Goal: Task Accomplishment & Management: Manage account settings

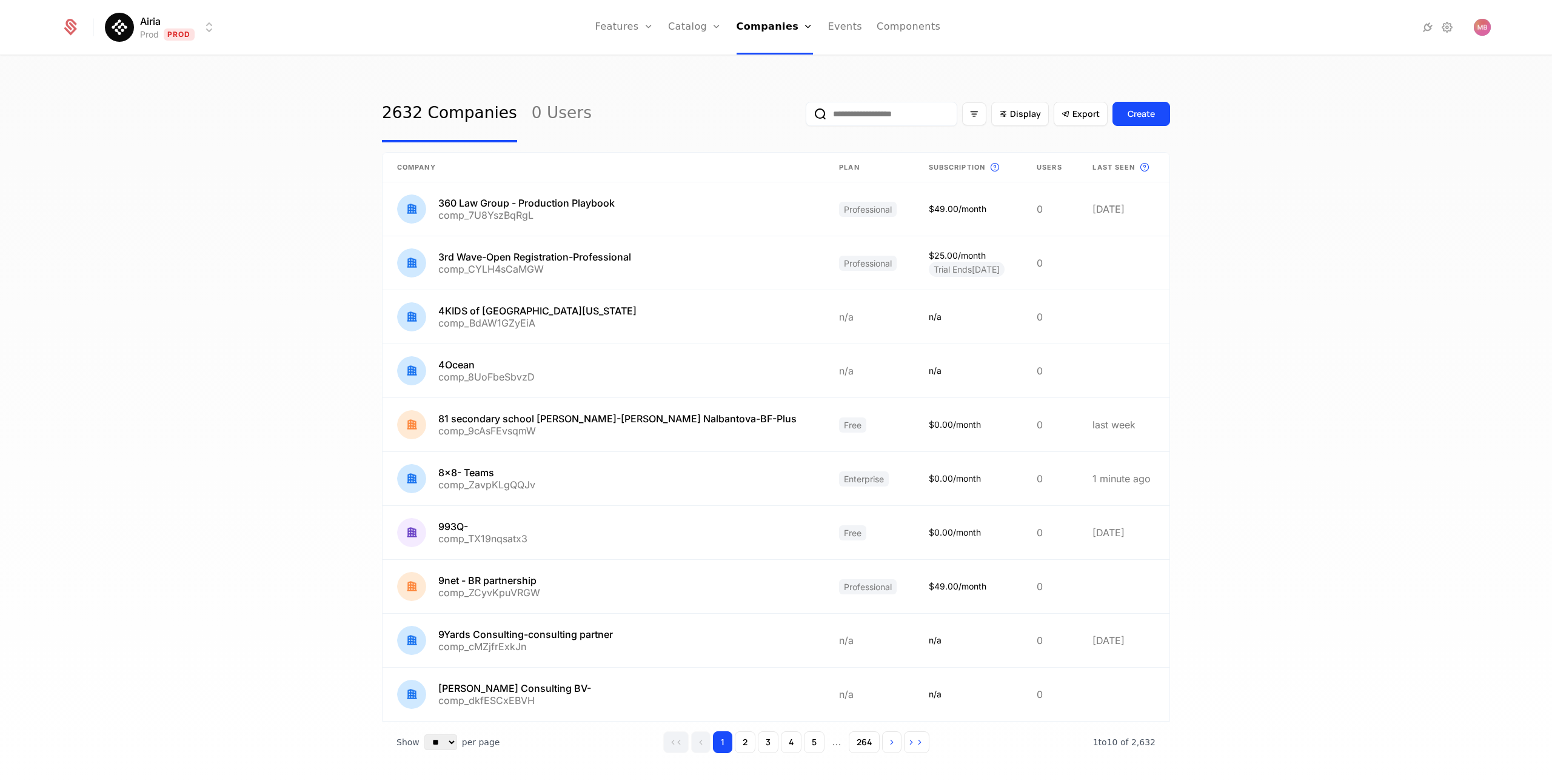
click at [837, 110] on input "email" at bounding box center [881, 114] width 151 height 24
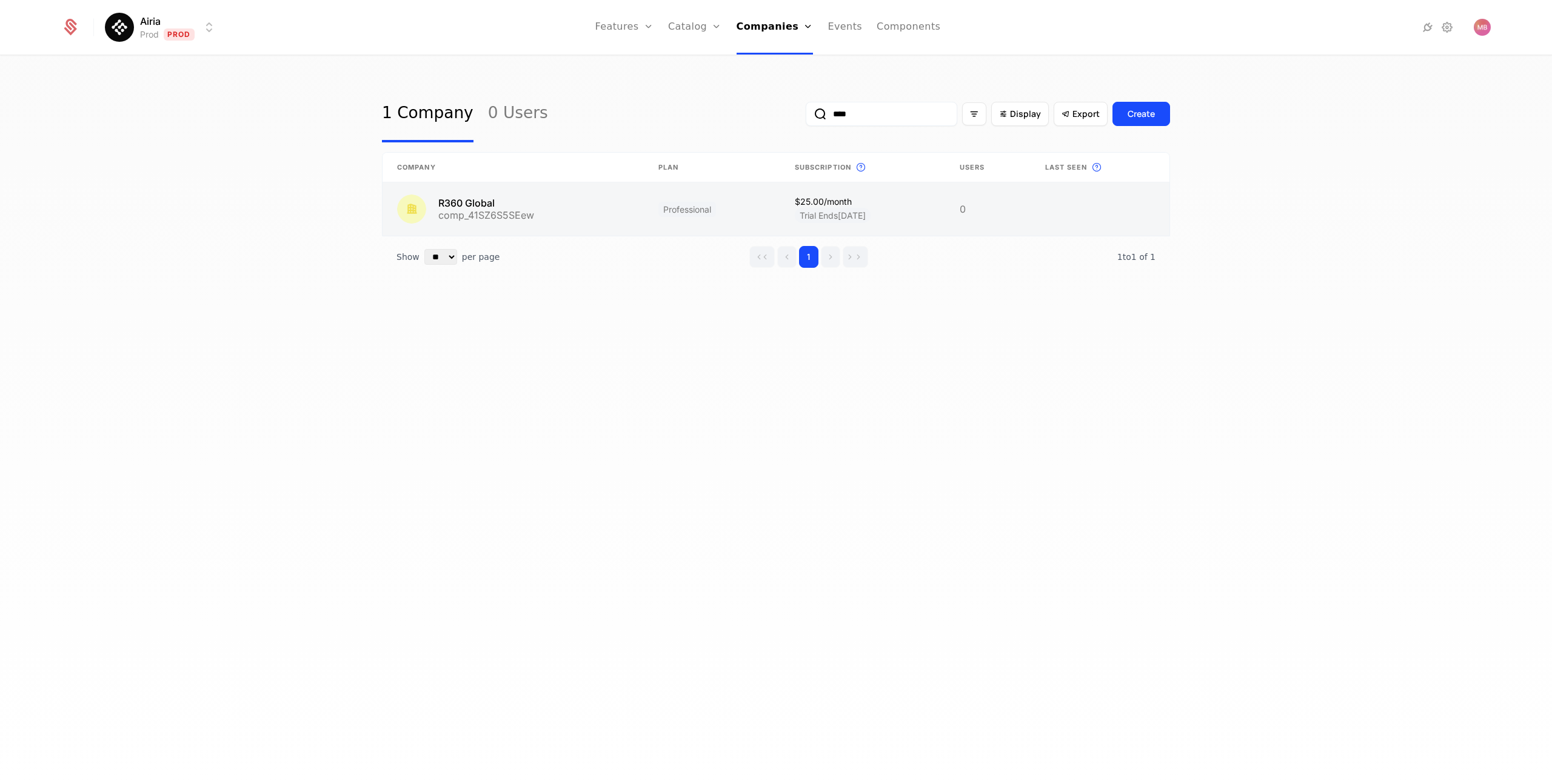
type input "****"
click at [477, 203] on link at bounding box center [513, 209] width 261 height 53
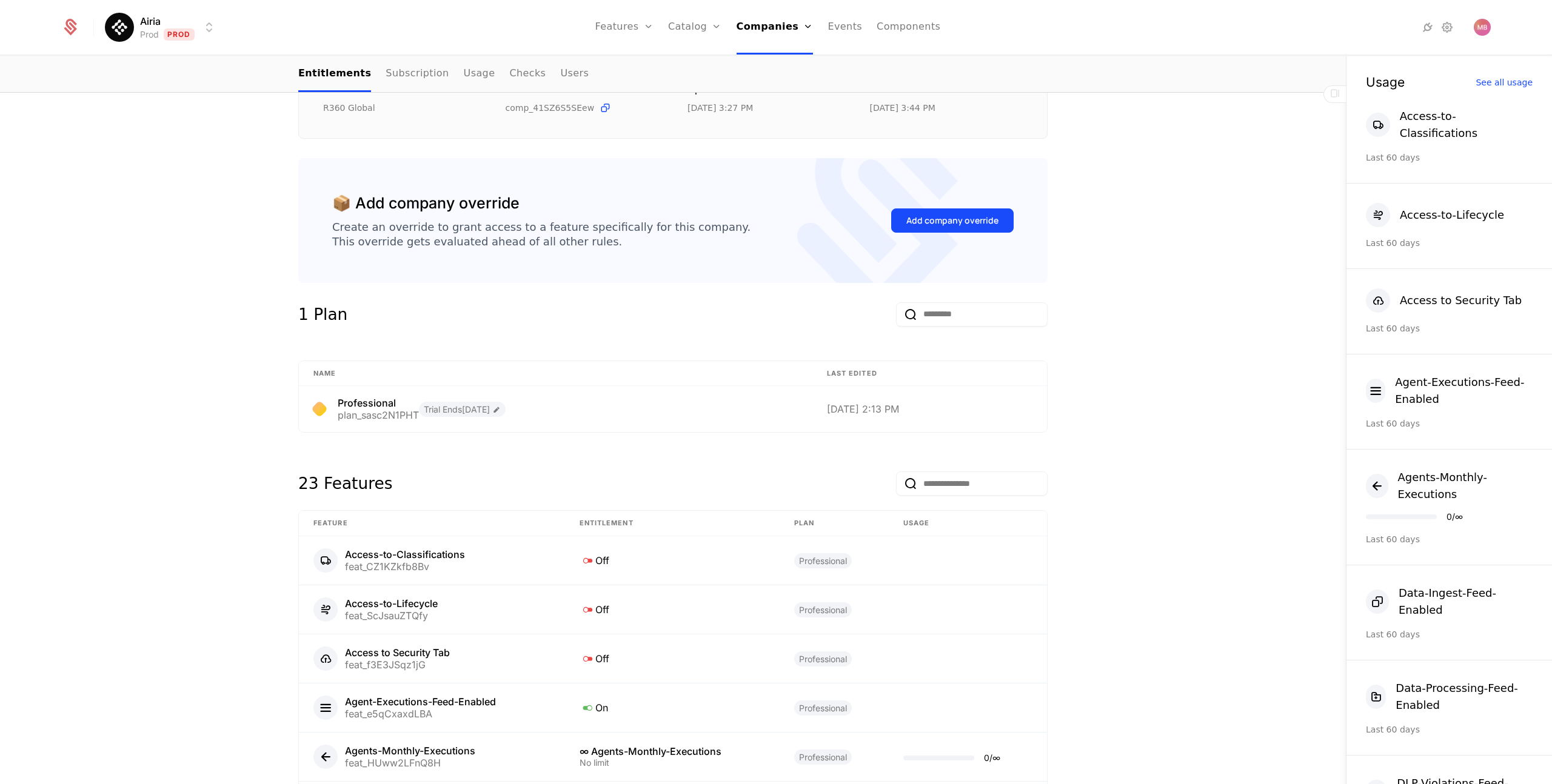
scroll to position [182, 0]
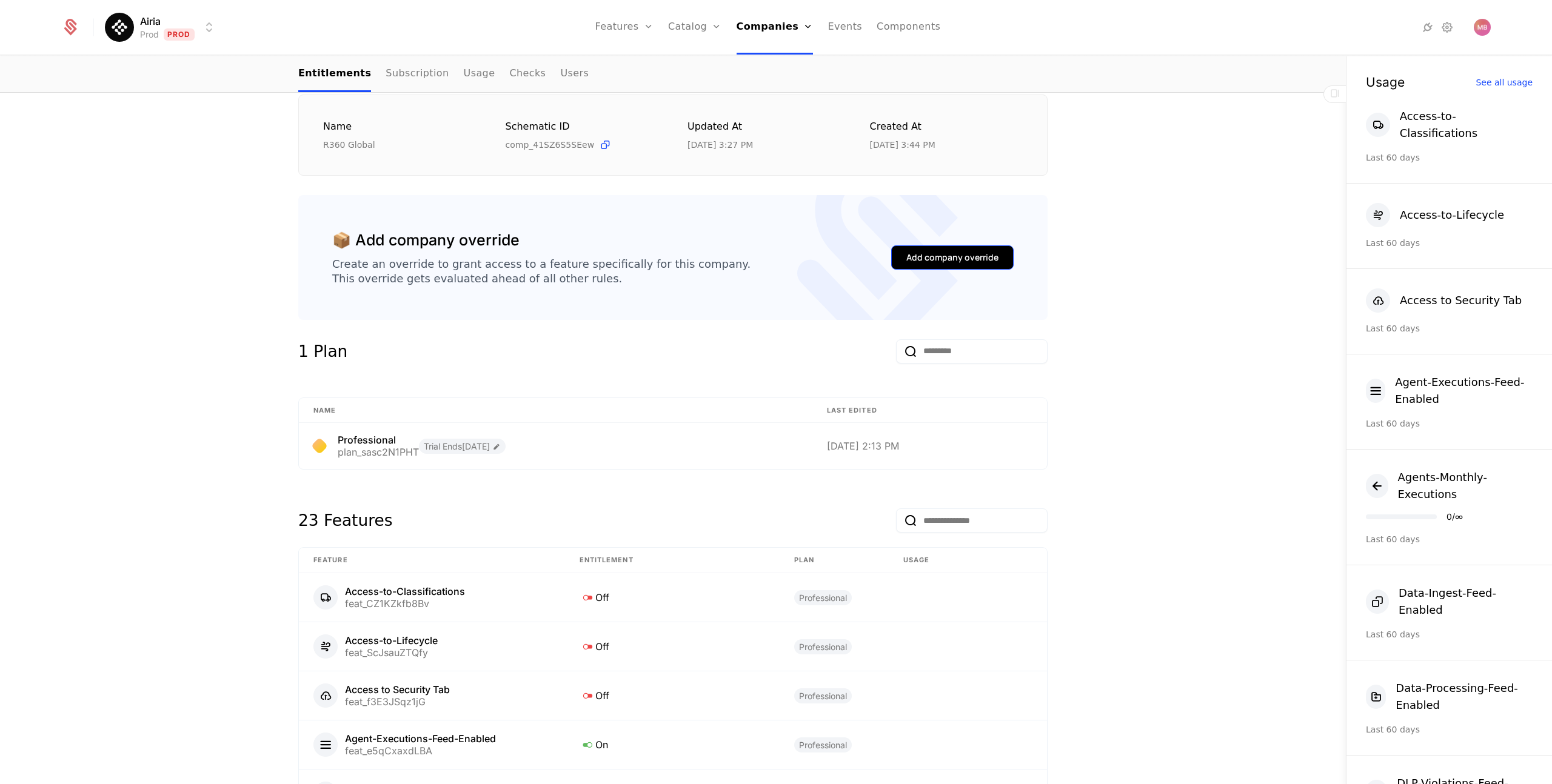
click at [913, 264] on div "Add company override" at bounding box center [952, 257] width 92 height 12
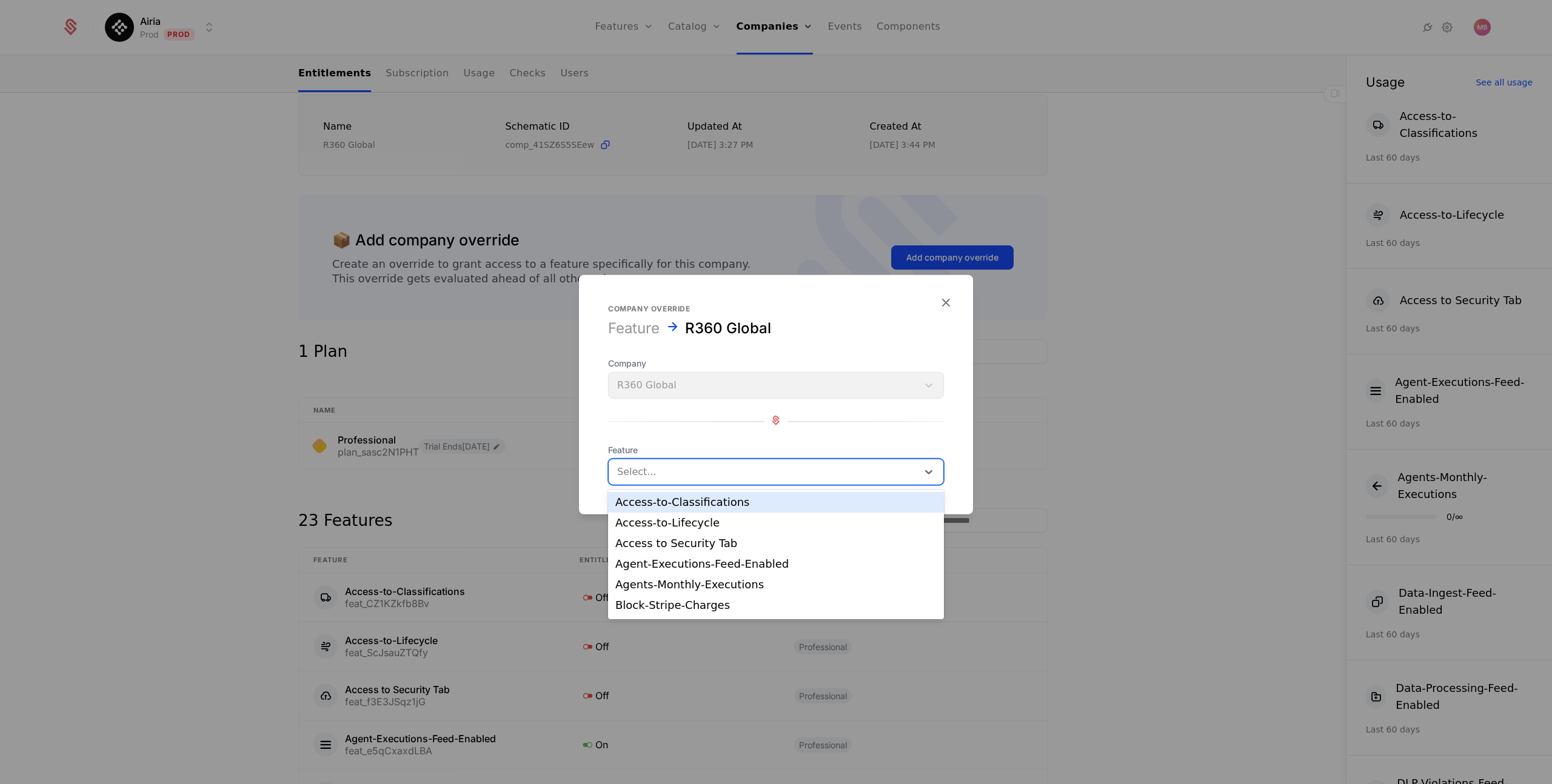
click at [689, 473] on div at bounding box center [763, 472] width 292 height 17
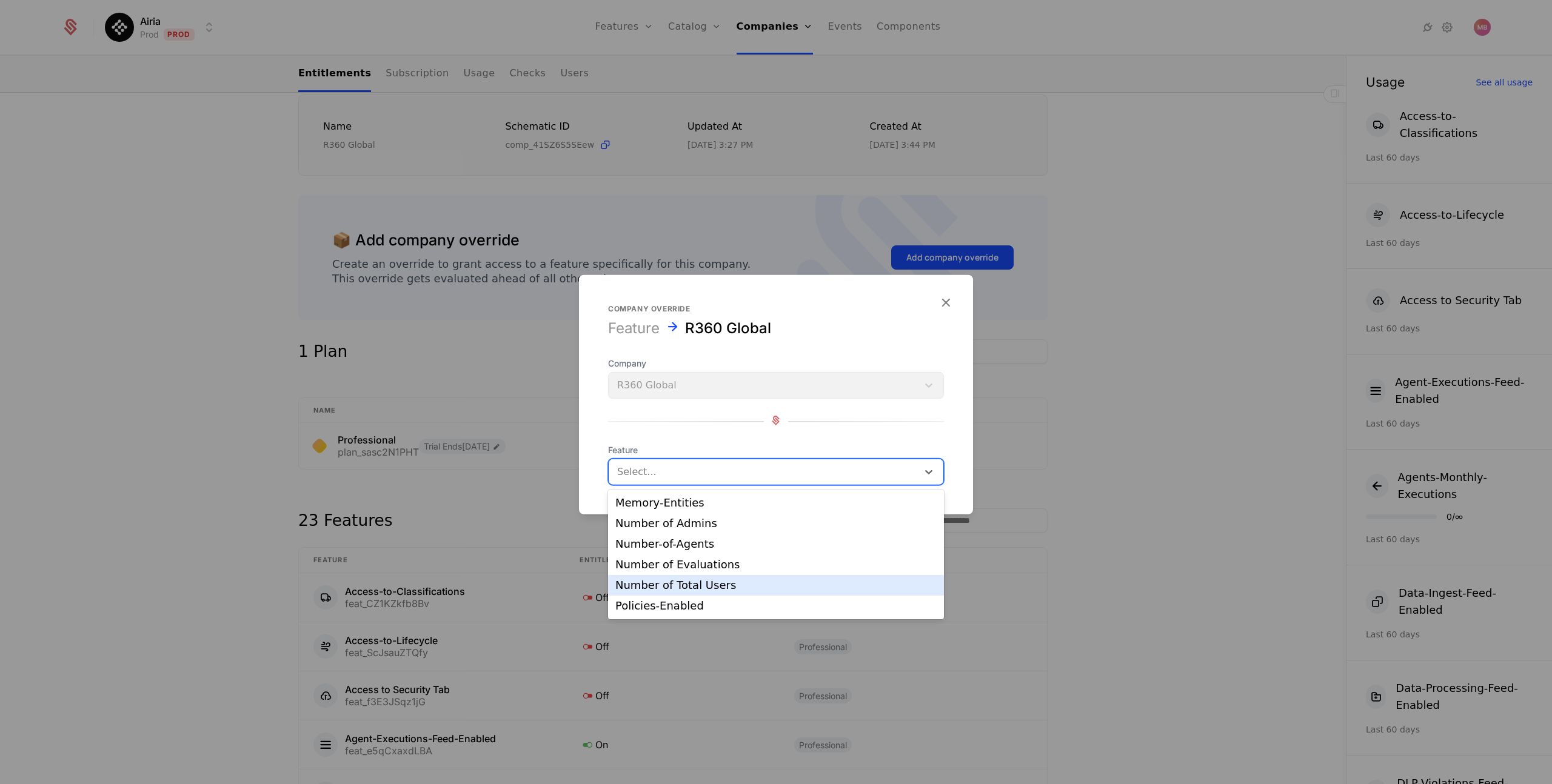
scroll to position [246, 0]
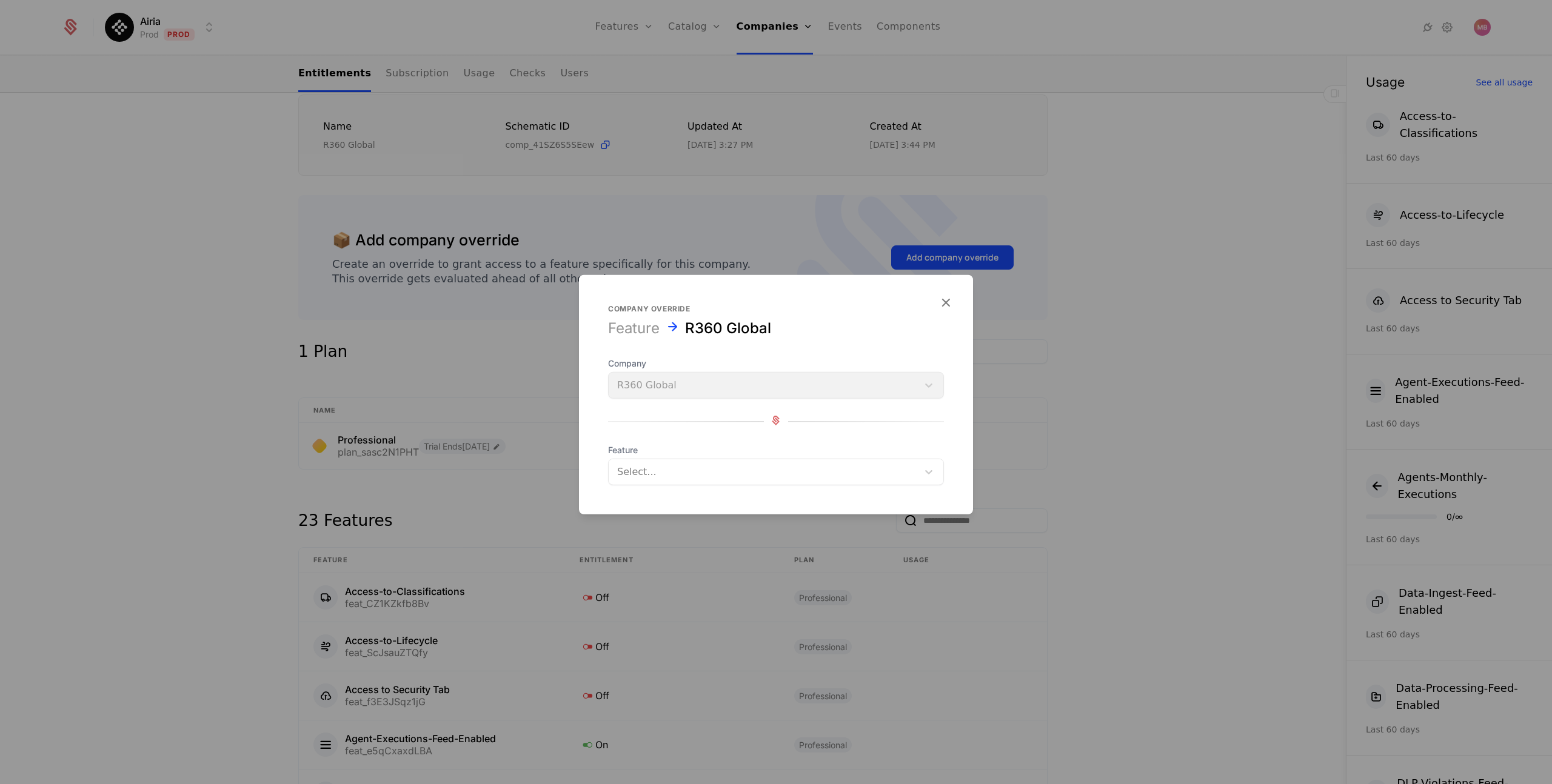
click at [1109, 408] on div at bounding box center [776, 392] width 1552 height 784
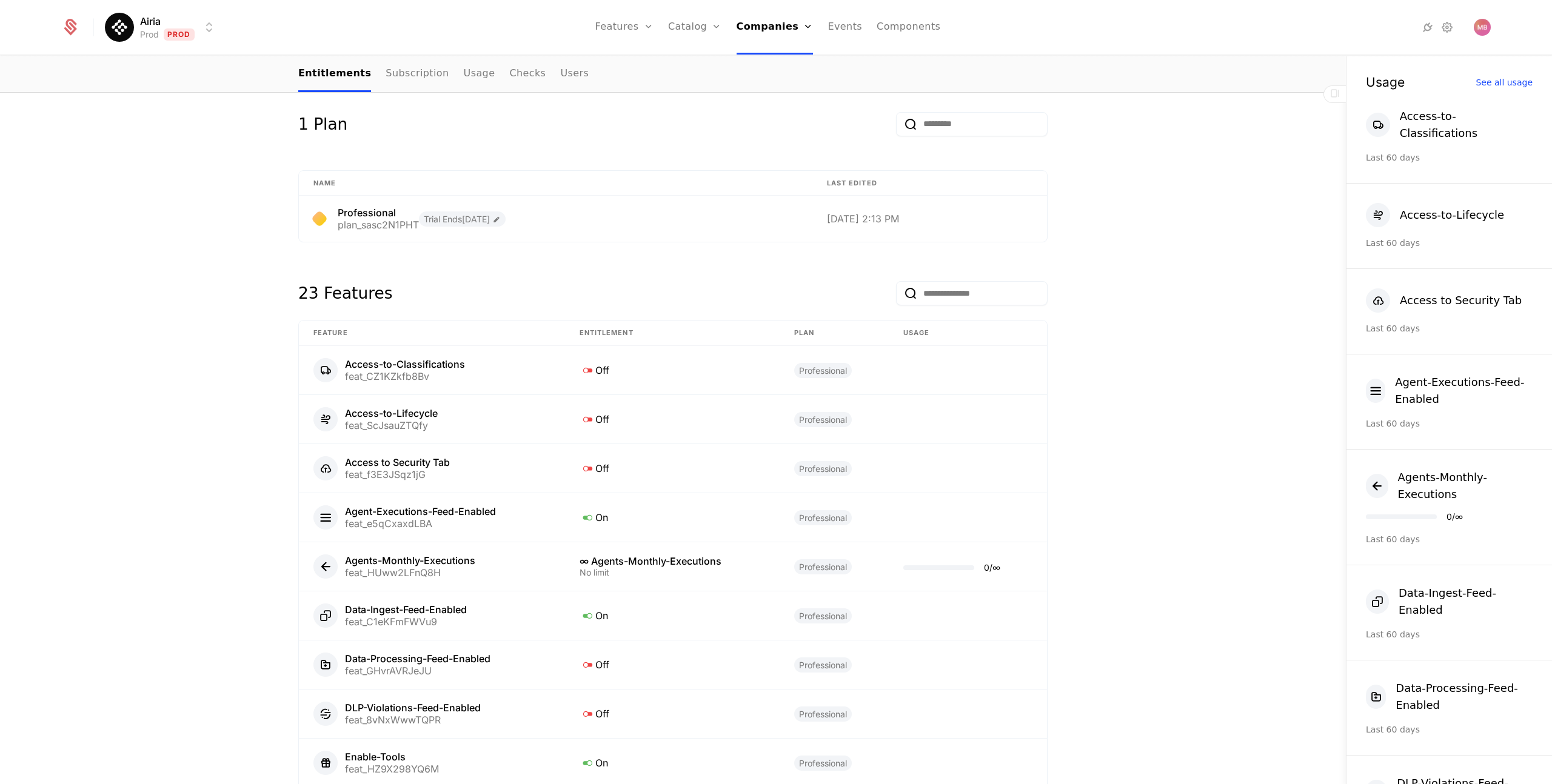
scroll to position [571, 0]
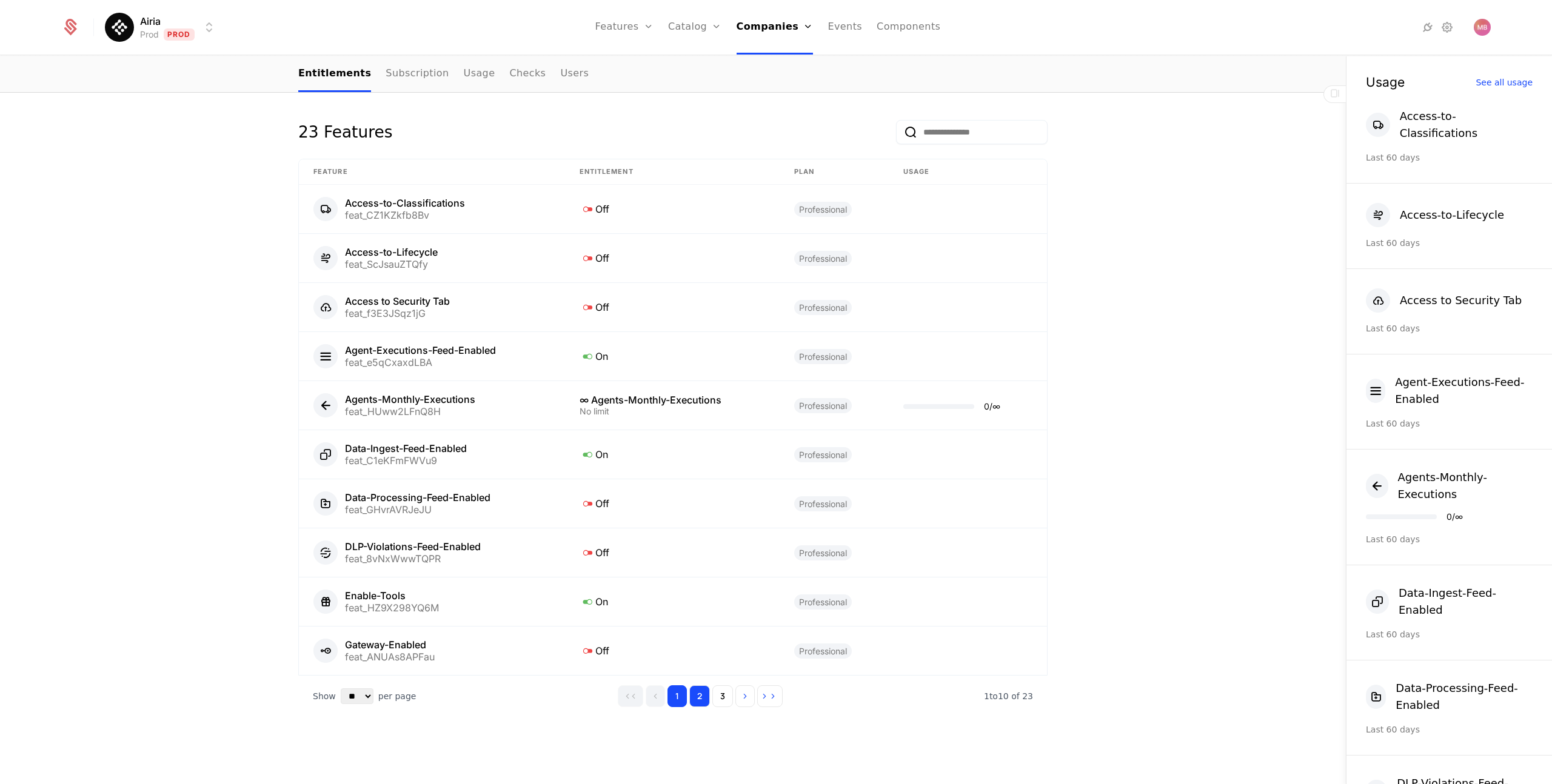
click at [703, 696] on button "2" at bounding box center [699, 696] width 21 height 22
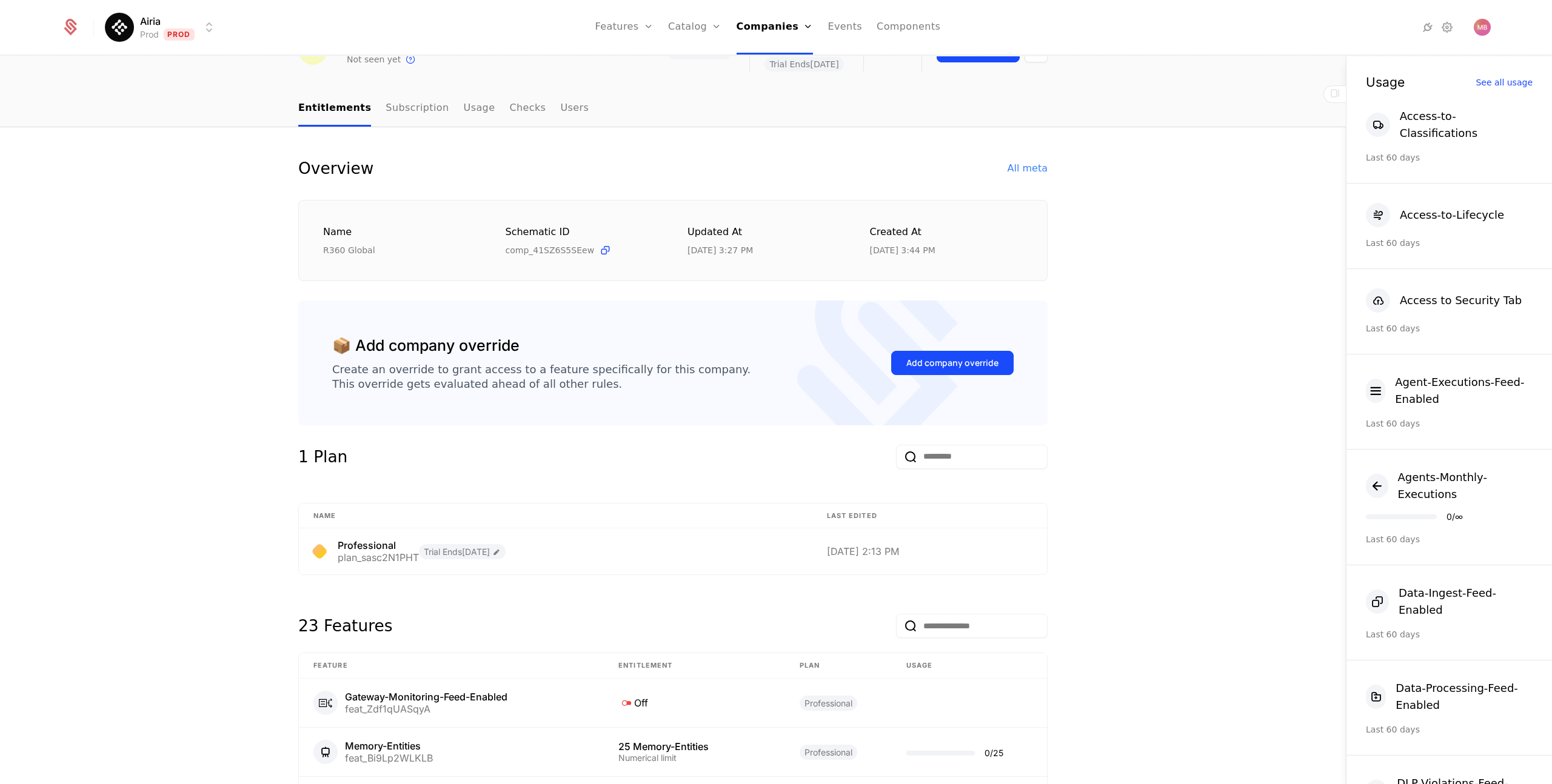
scroll to position [78, 0]
click at [917, 369] on button "Add company override" at bounding box center [952, 361] width 122 height 24
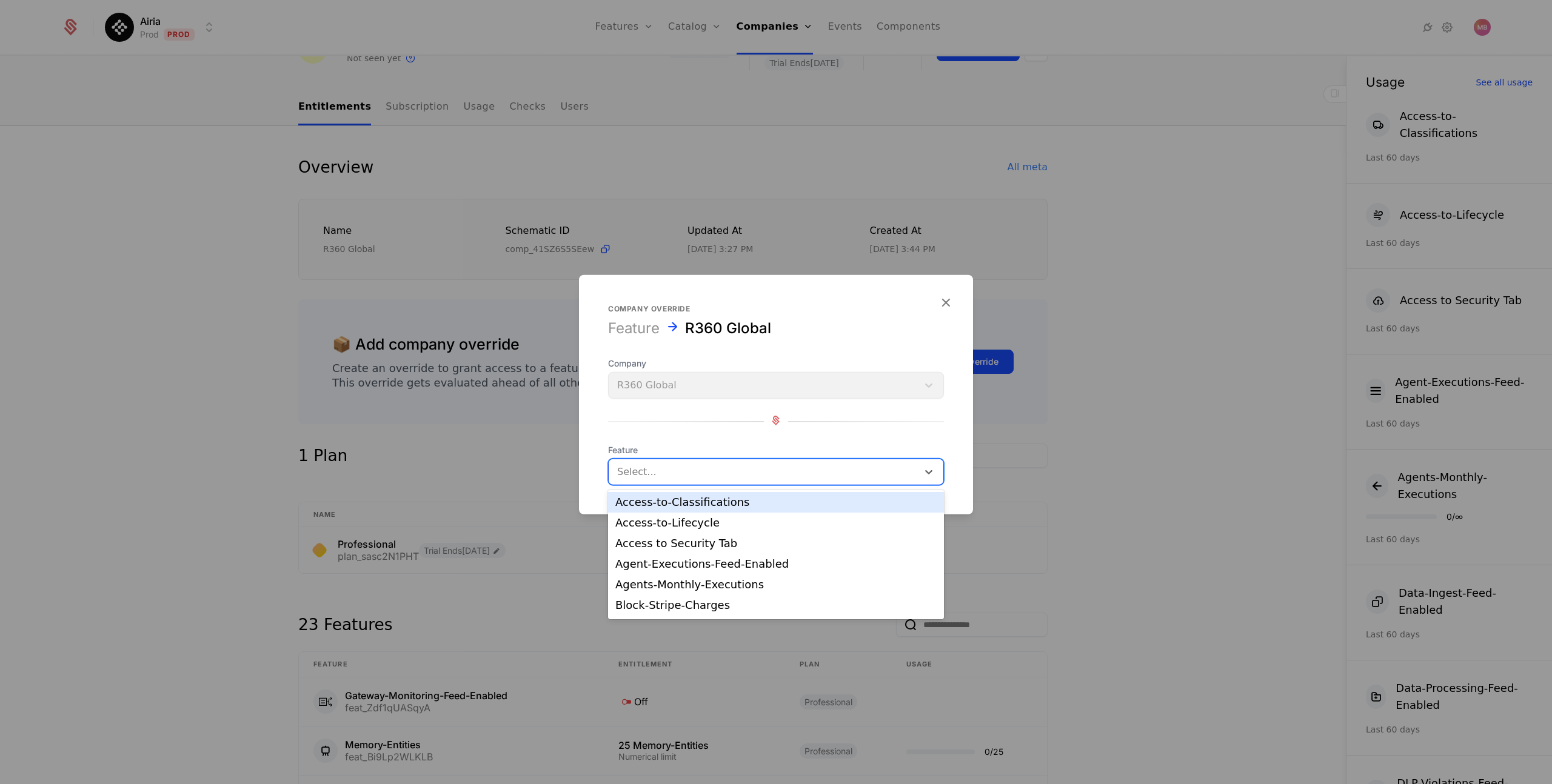
click at [668, 469] on div at bounding box center [763, 472] width 292 height 17
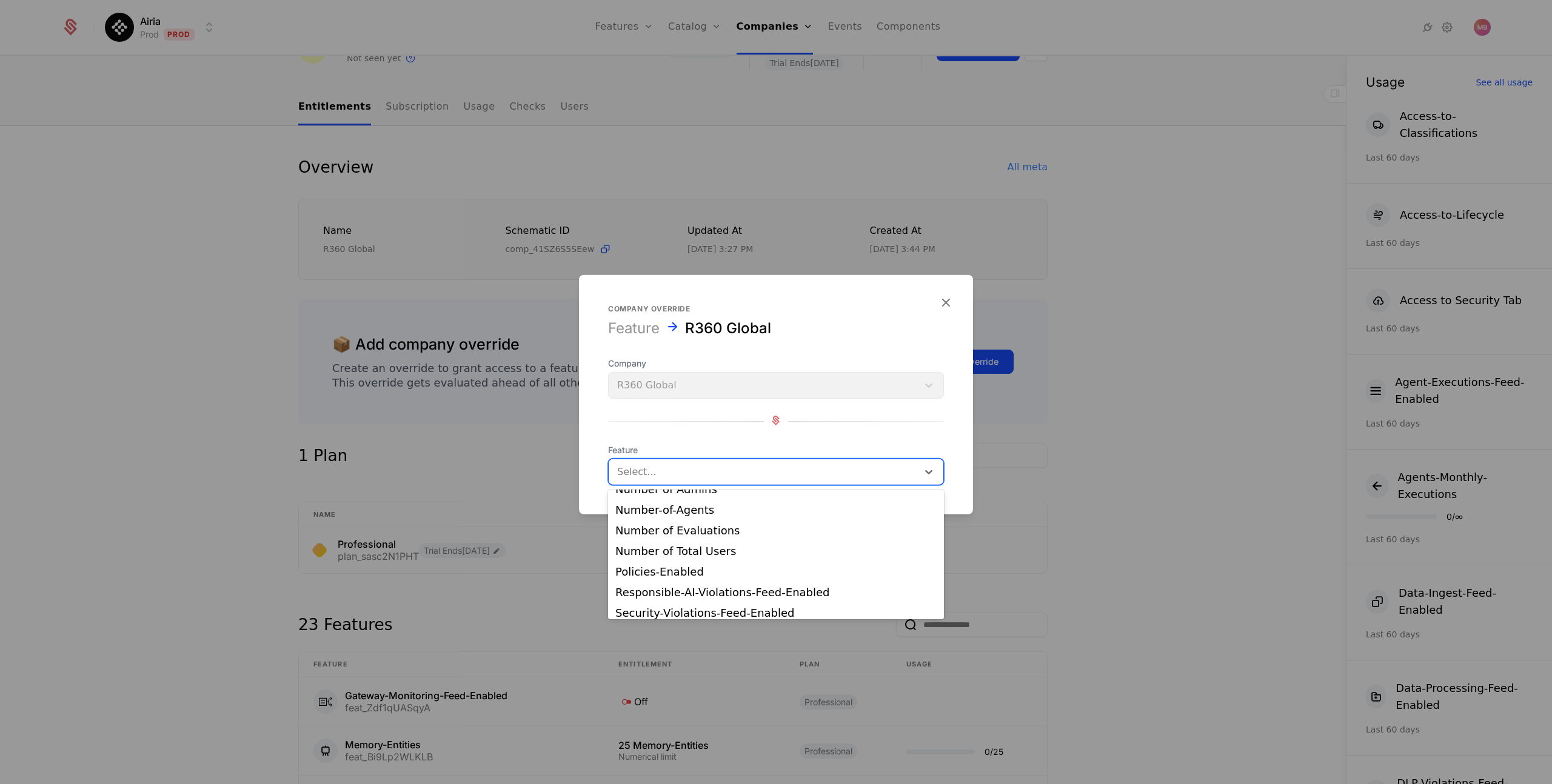
scroll to position [282, 0]
click at [671, 546] on div "Number of Total Users" at bounding box center [776, 549] width 321 height 11
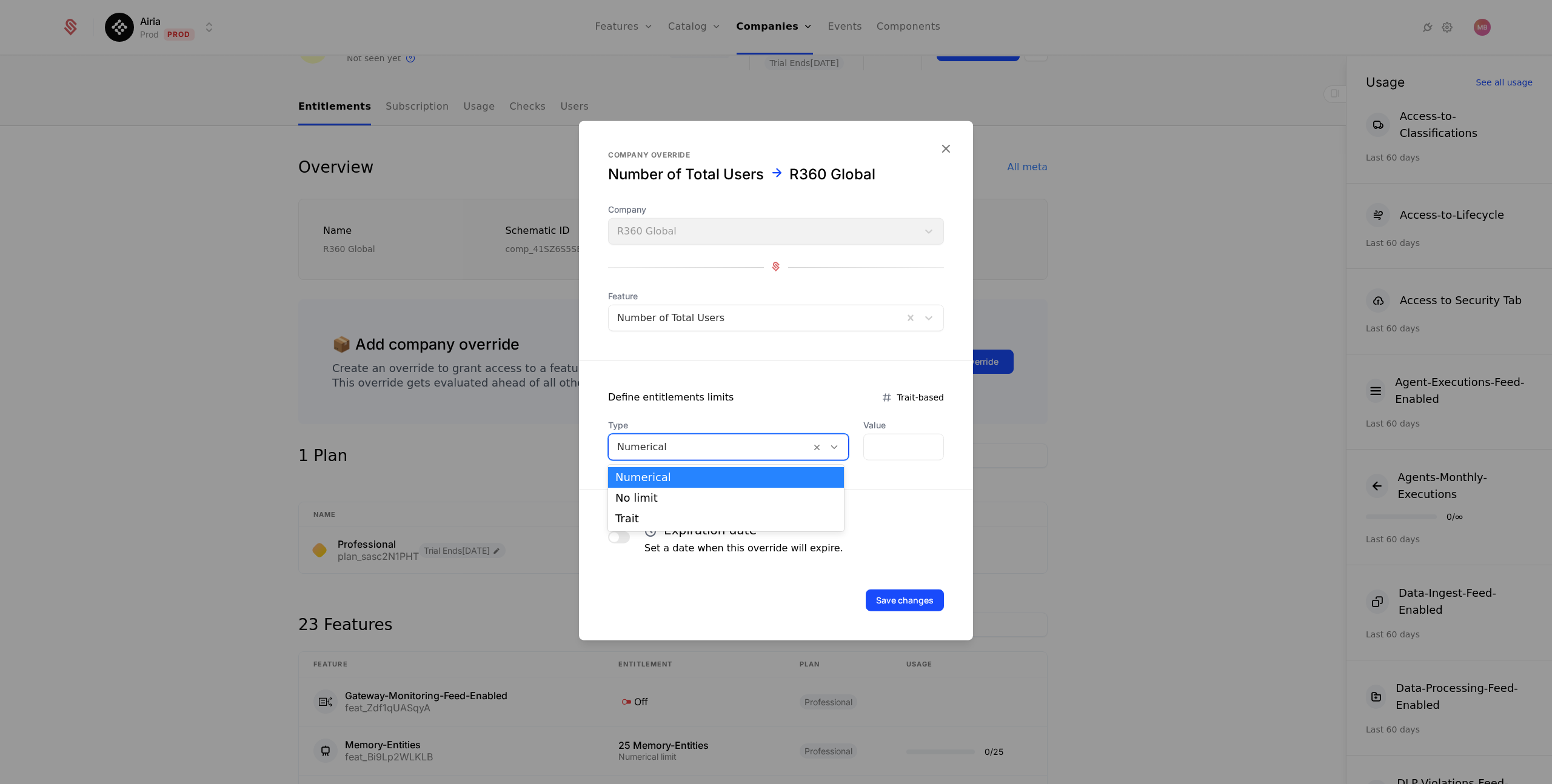
click at [830, 449] on icon at bounding box center [833, 447] width 11 height 11
click at [747, 513] on div "Trait" at bounding box center [726, 518] width 221 height 11
click at [760, 450] on div at bounding box center [753, 447] width 21 height 13
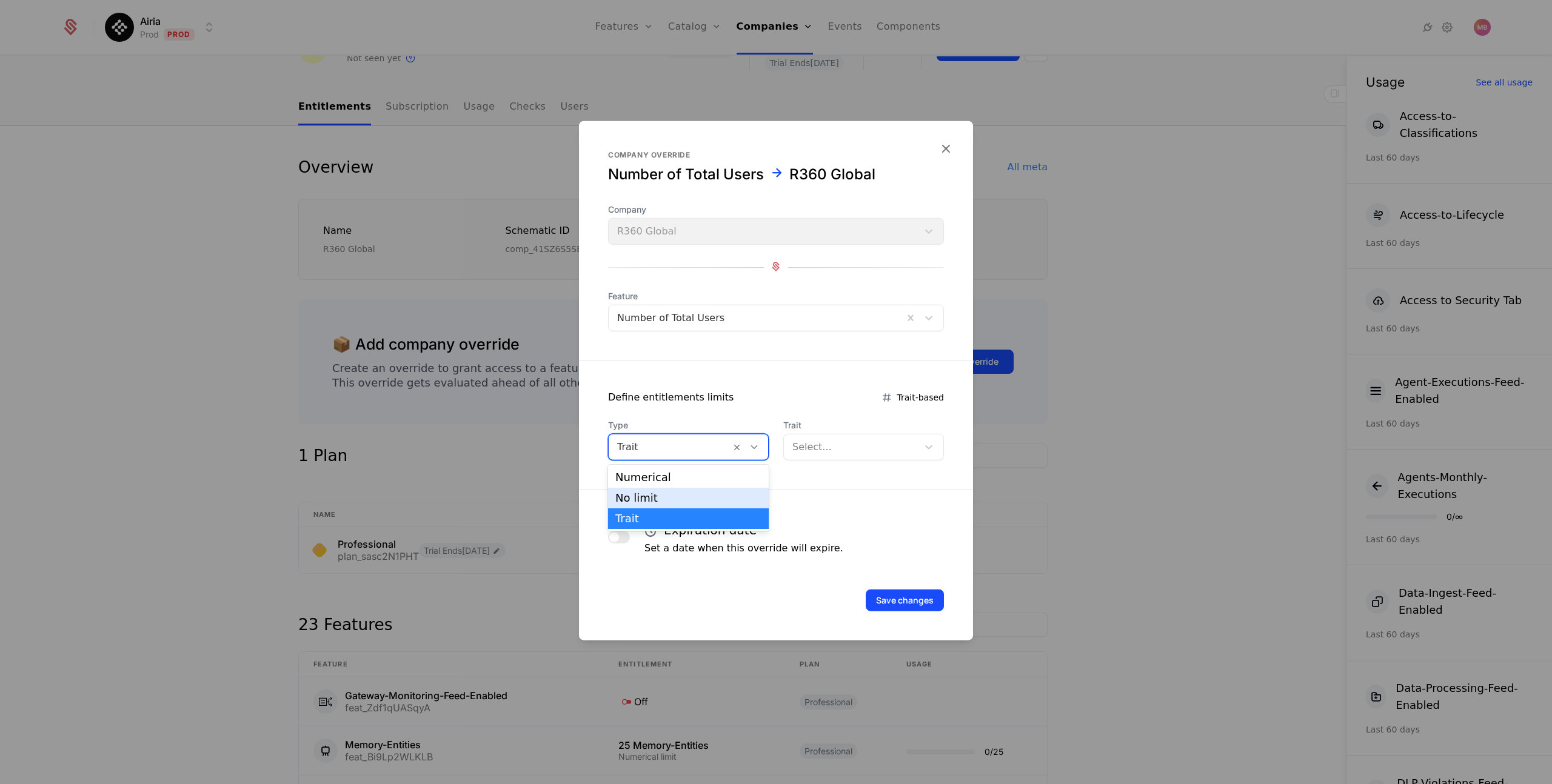
click at [714, 491] on div "No limit" at bounding box center [688, 498] width 161 height 21
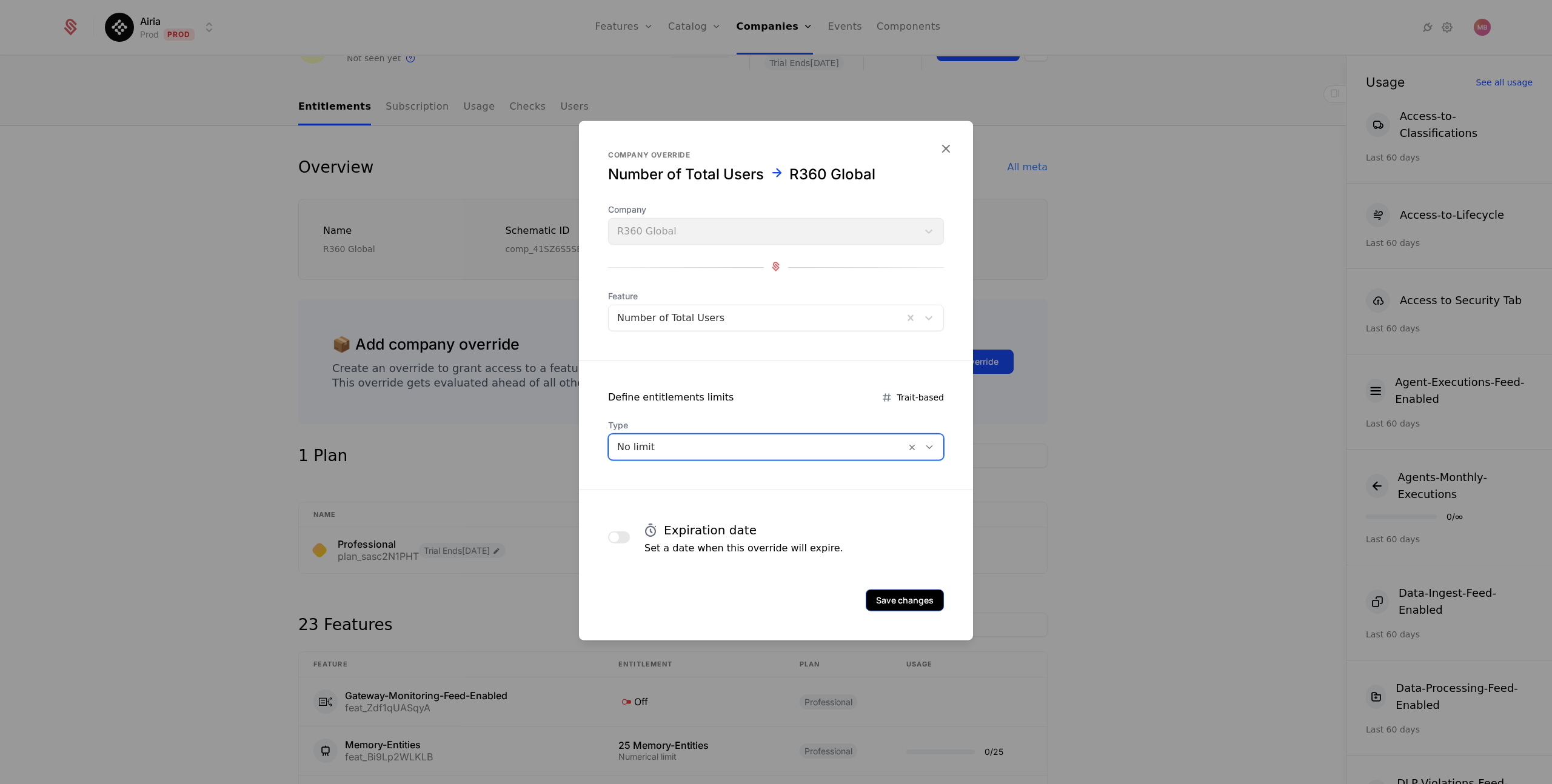
click at [898, 596] on button "Save changes" at bounding box center [905, 600] width 79 height 22
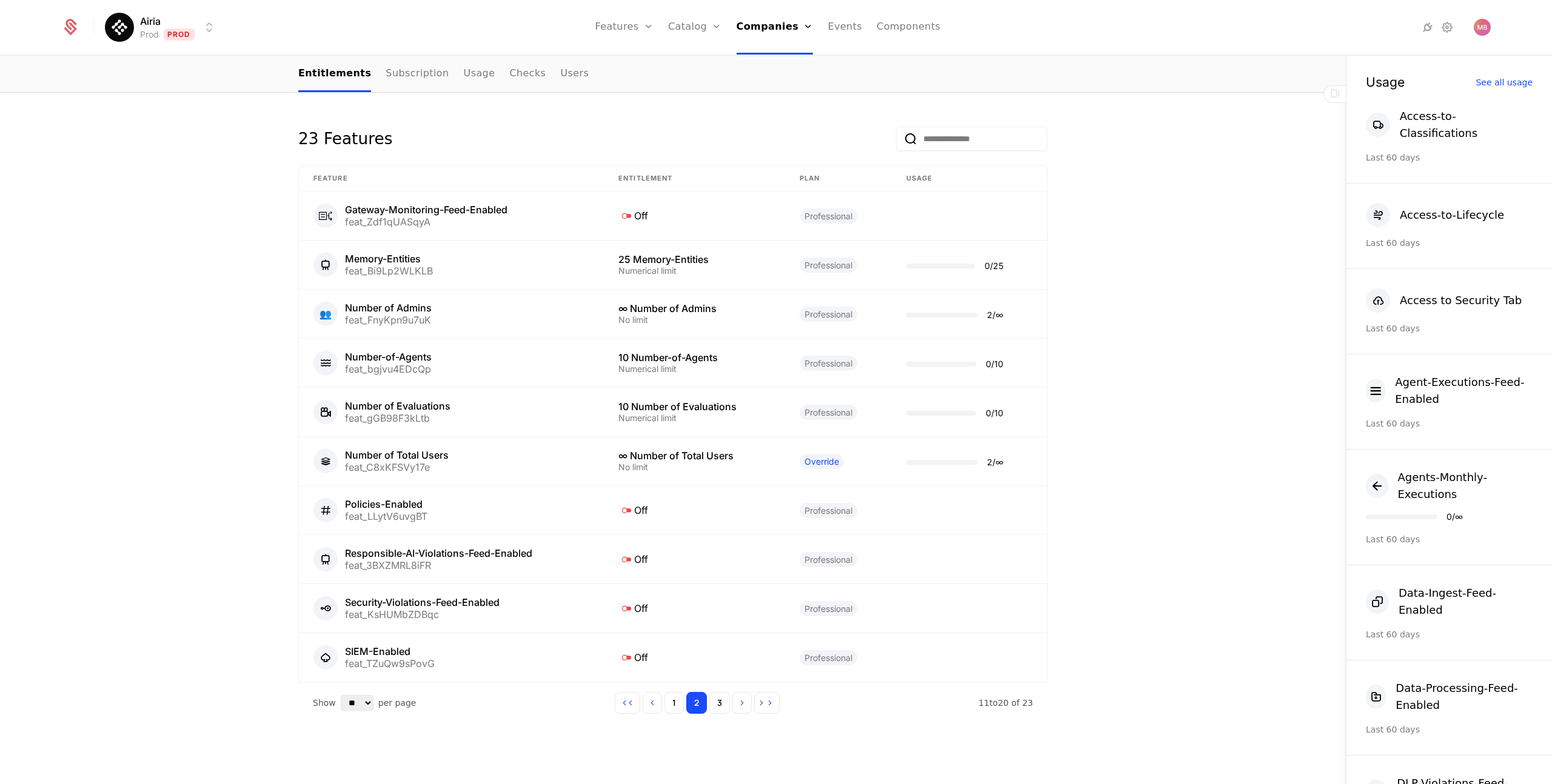
scroll to position [620, 0]
